Goal: Find specific page/section: Find specific page/section

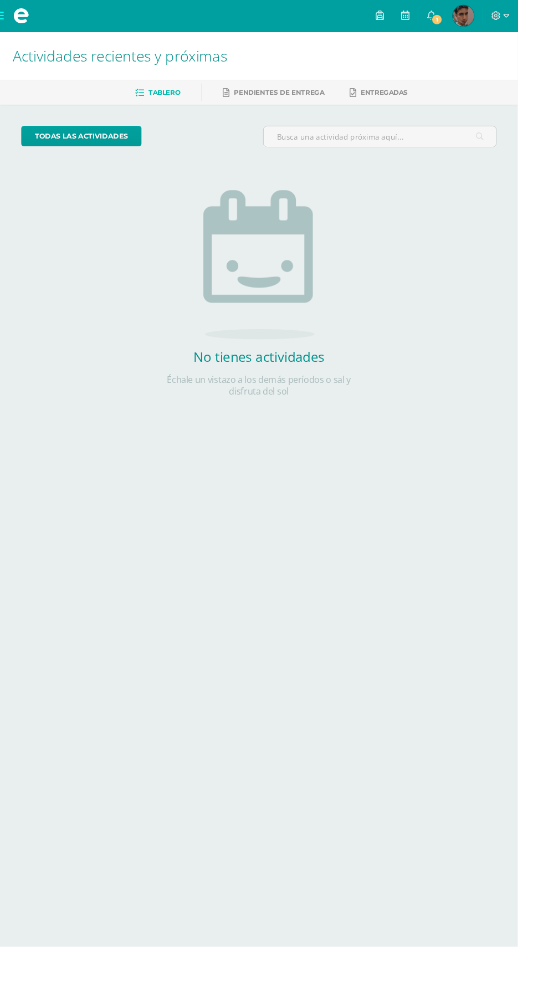
click at [499, 16] on span "[PERSON_NAME] Mi Perfil" at bounding box center [486, 17] width 27 height 22
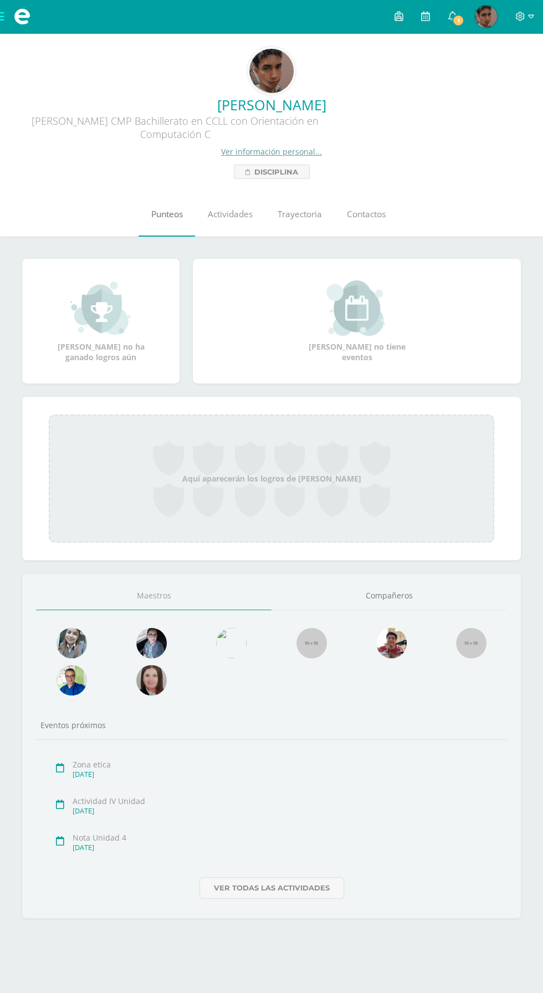
click at [163, 224] on link "Punteos" at bounding box center [167, 214] width 57 height 44
